Goal: Information Seeking & Learning: Learn about a topic

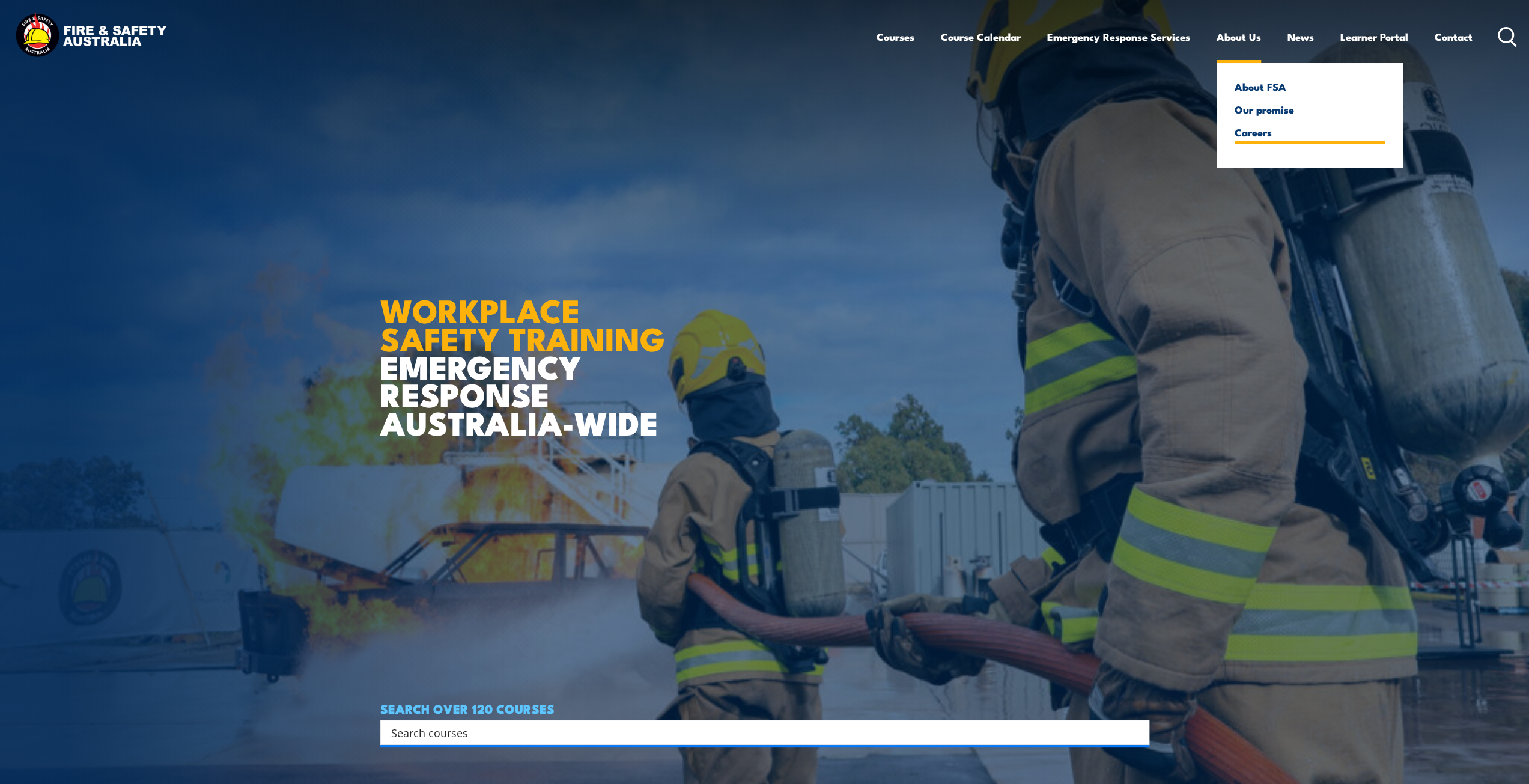
click at [1248, 134] on link "Careers" at bounding box center [1310, 132] width 150 height 11
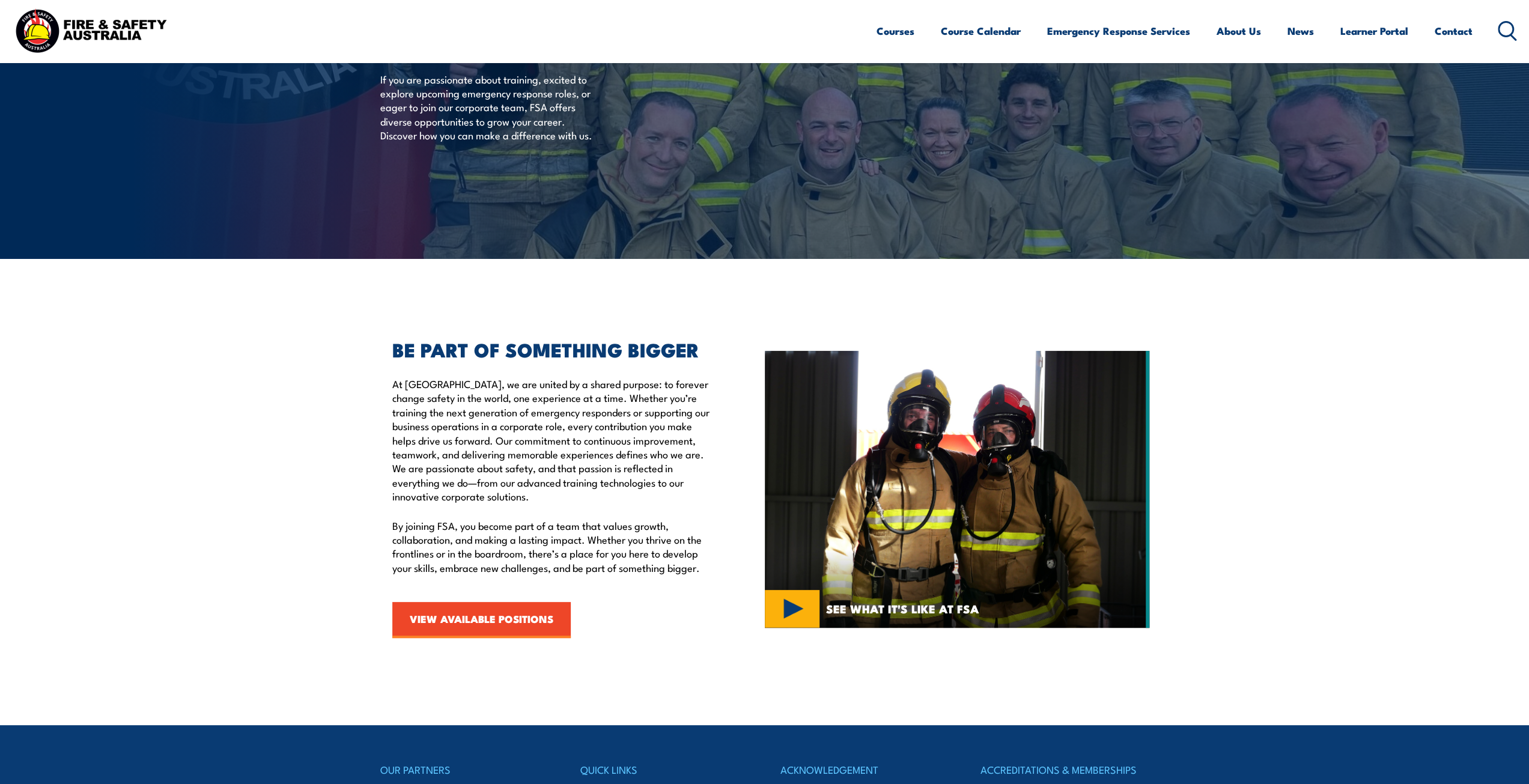
scroll to position [160, 0]
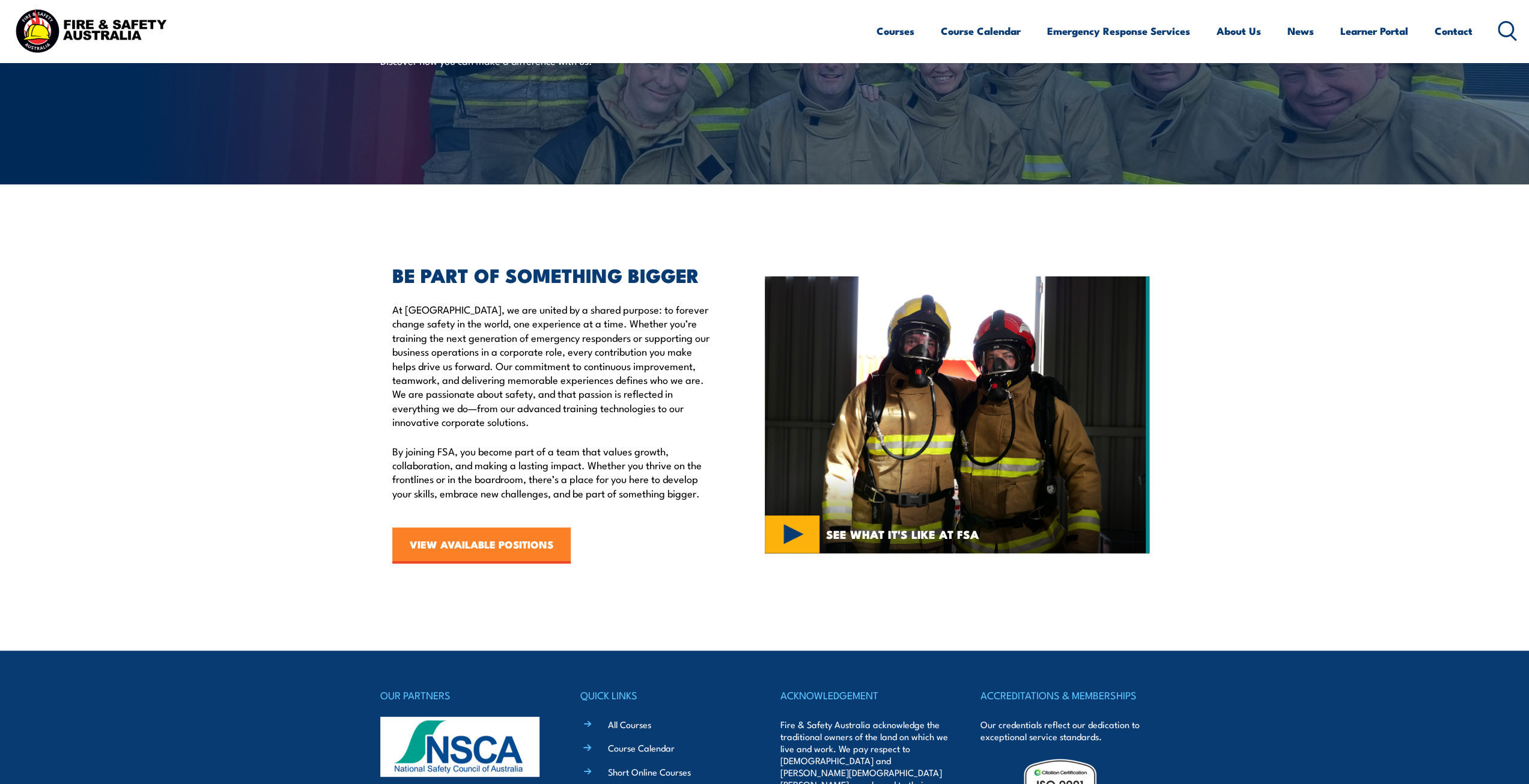
click at [495, 542] on link "VIEW AVAILABLE POSITIONS" at bounding box center [481, 545] width 178 height 36
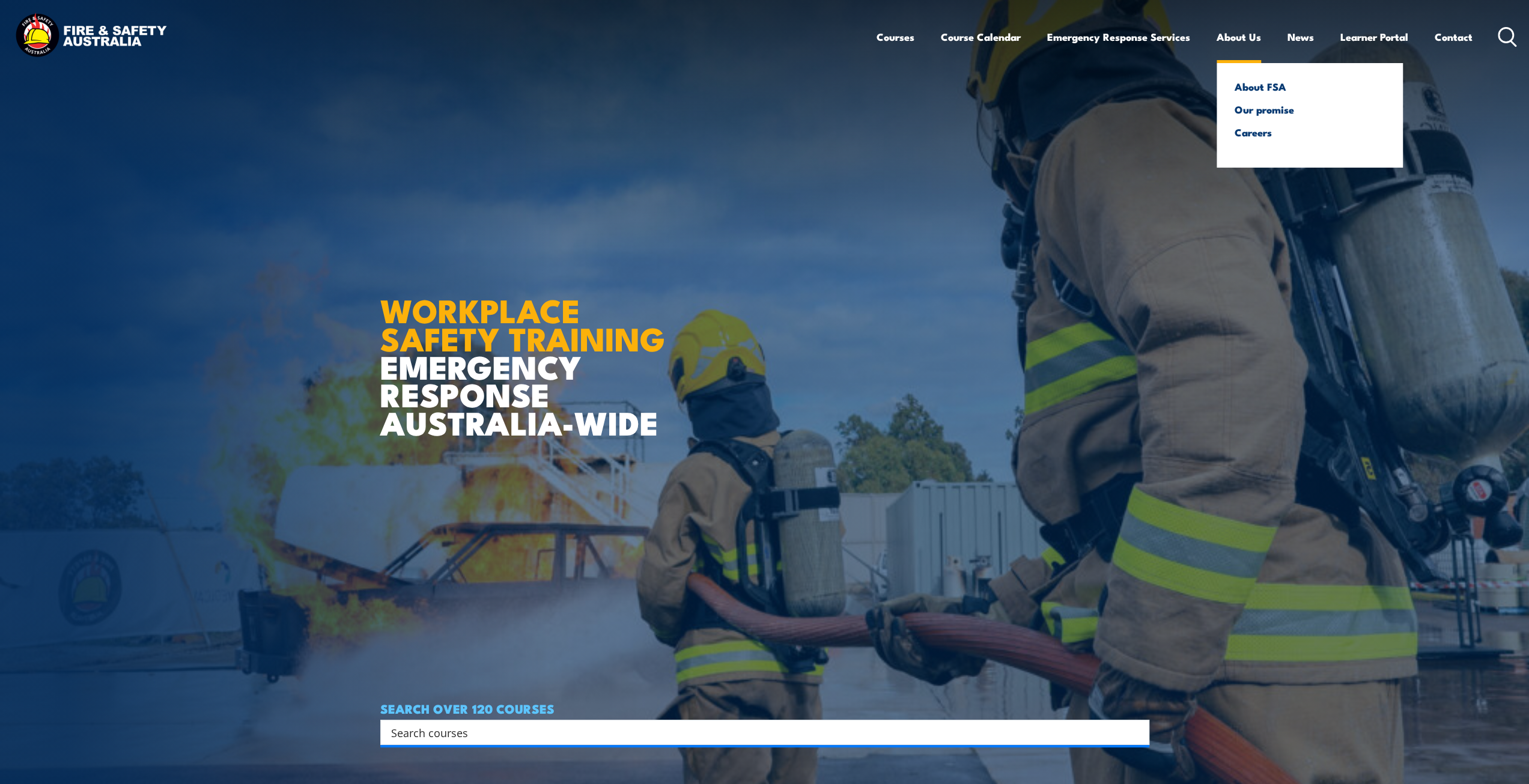
click at [1243, 42] on link "About Us" at bounding box center [1239, 37] width 45 height 32
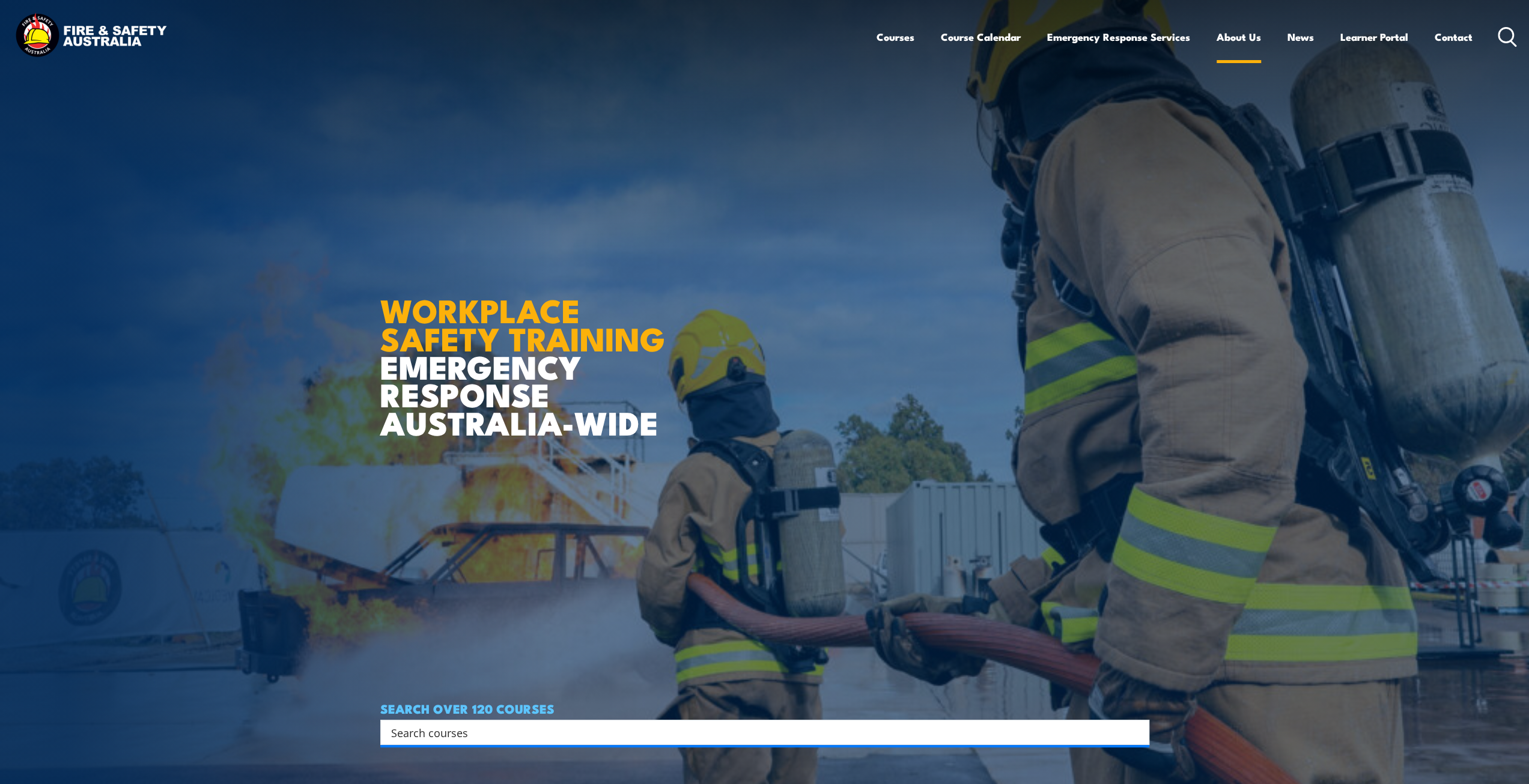
click at [1243, 42] on link "About Us" at bounding box center [1239, 37] width 45 height 32
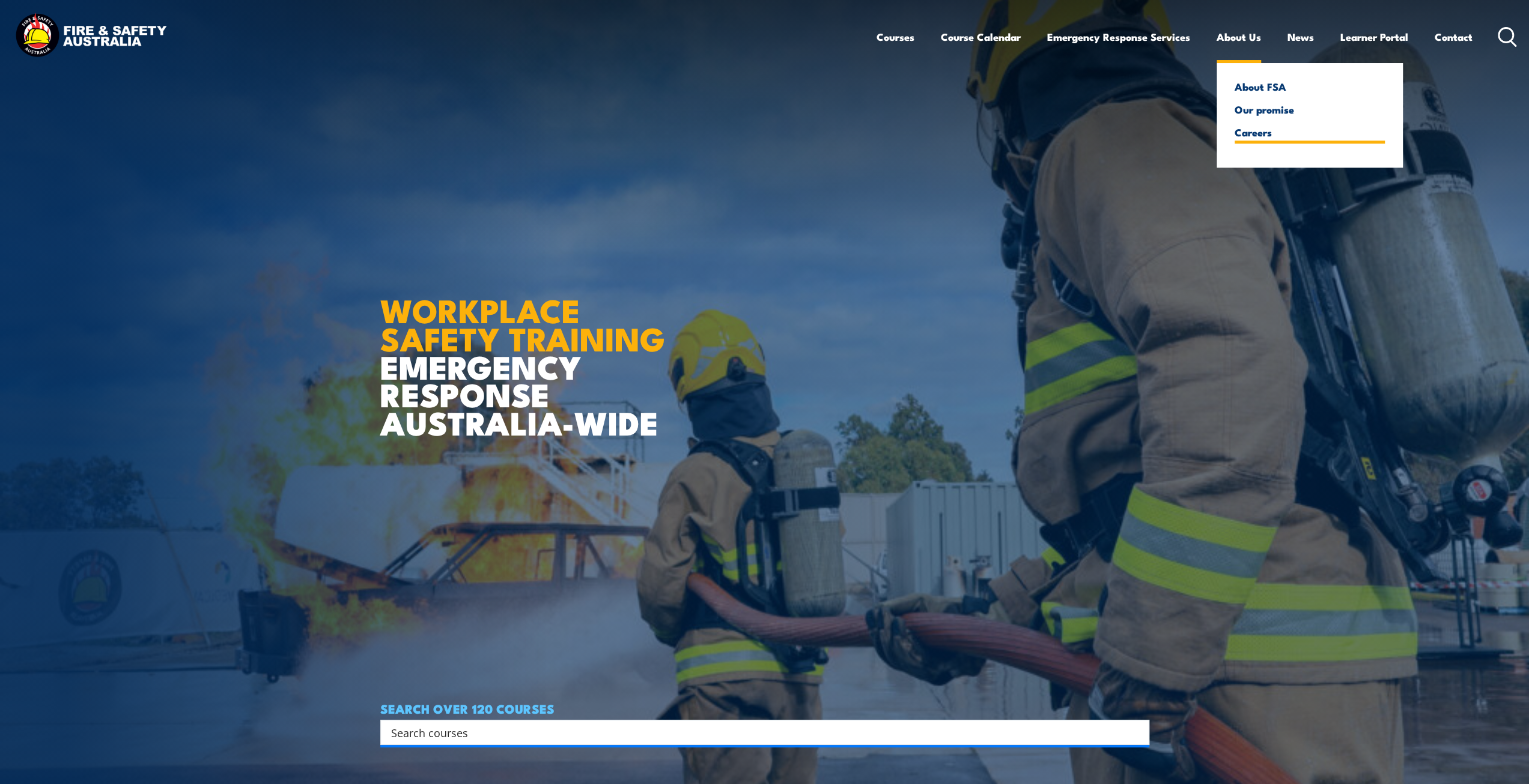
click at [1253, 130] on link "Careers" at bounding box center [1310, 132] width 150 height 11
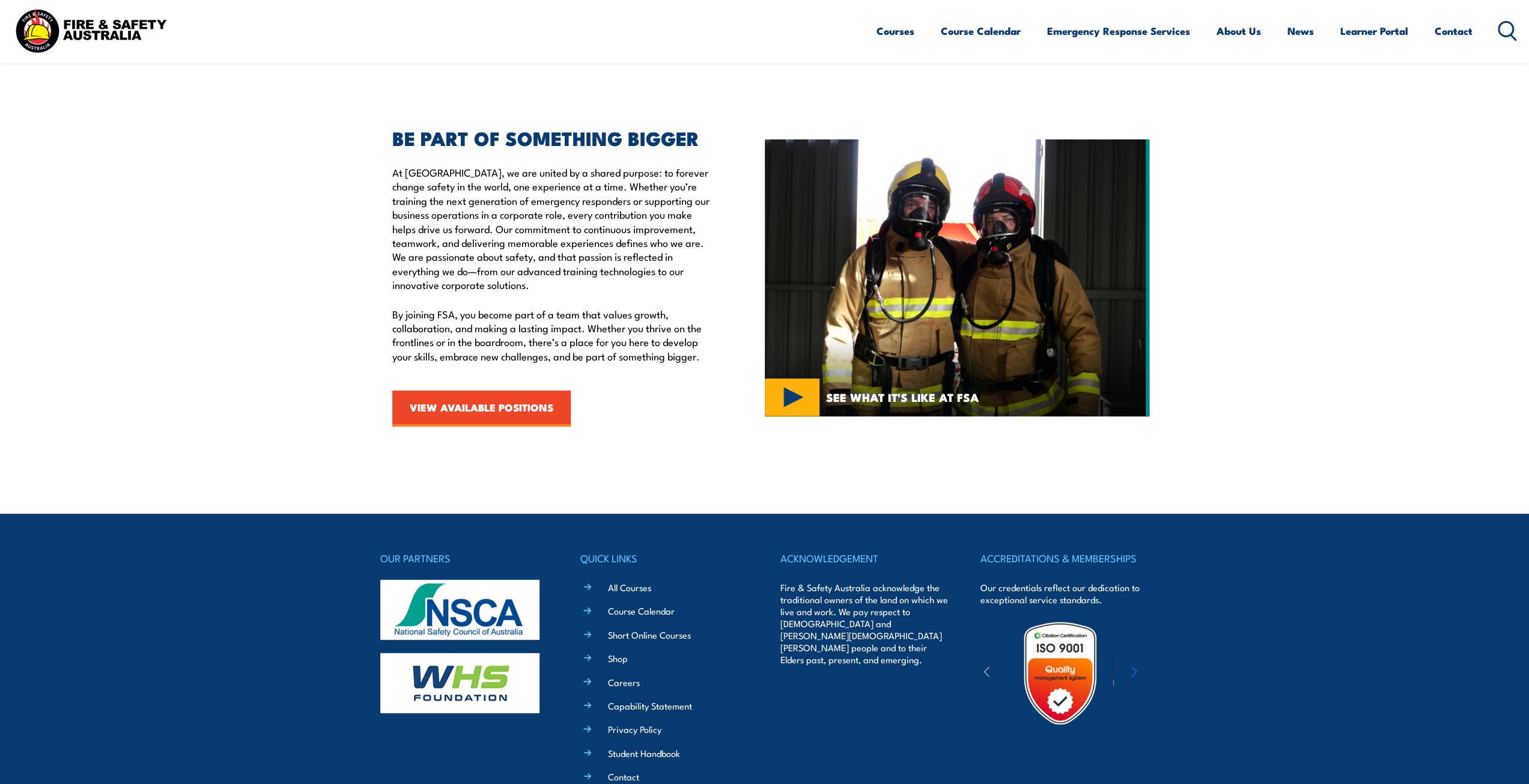
scroll to position [432, 0]
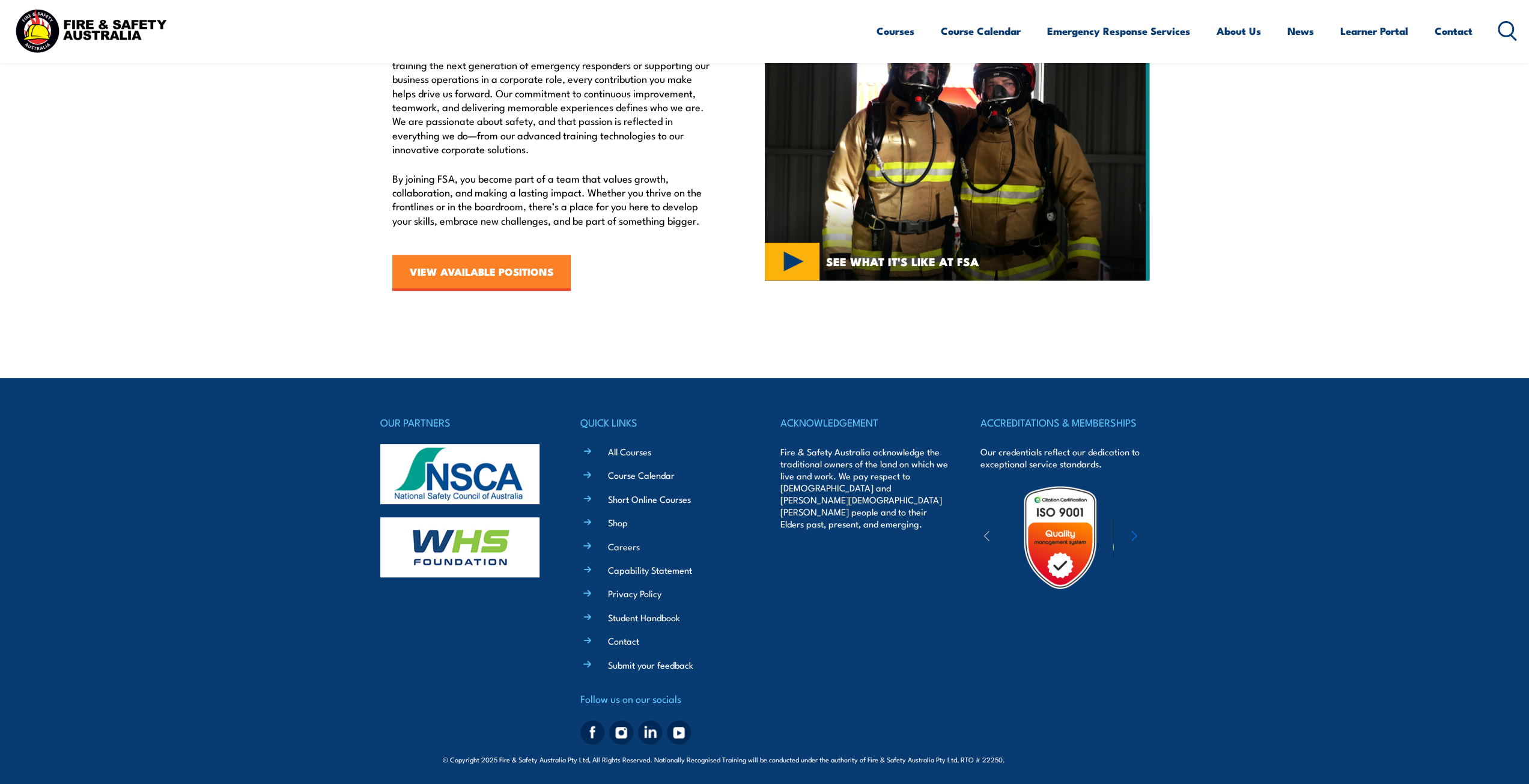
click at [500, 261] on link "VIEW AVAILABLE POSITIONS" at bounding box center [481, 273] width 178 height 36
